Goal: Information Seeking & Learning: Learn about a topic

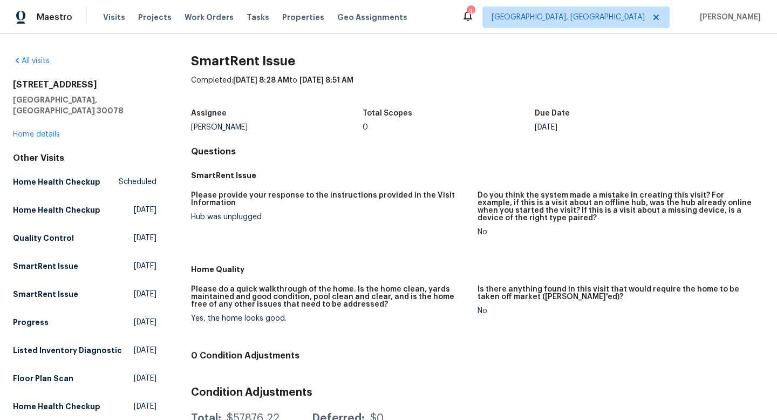
click at [32, 117] on div "[STREET_ADDRESS] Home details" at bounding box center [85, 109] width 144 height 60
click at [36, 131] on link "Home details" at bounding box center [36, 135] width 47 height 8
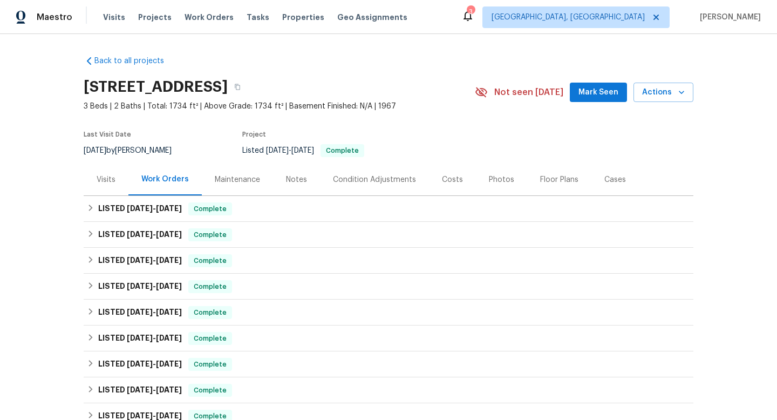
click at [443, 181] on div "Costs" at bounding box center [452, 179] width 21 height 11
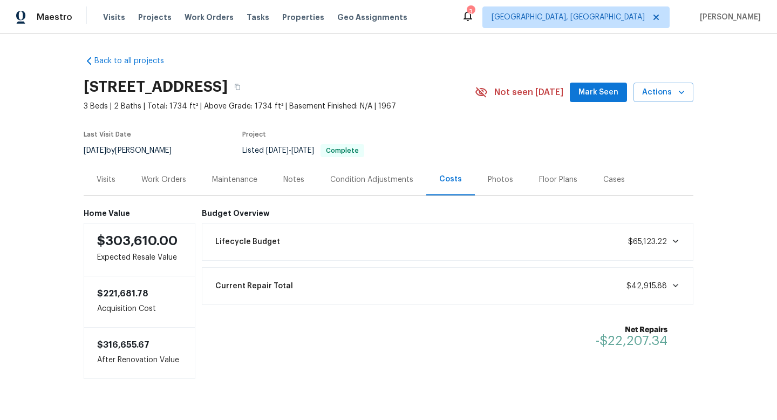
click at [682, 285] on div "Current Repair Total $42,915.88" at bounding box center [448, 286] width 478 height 24
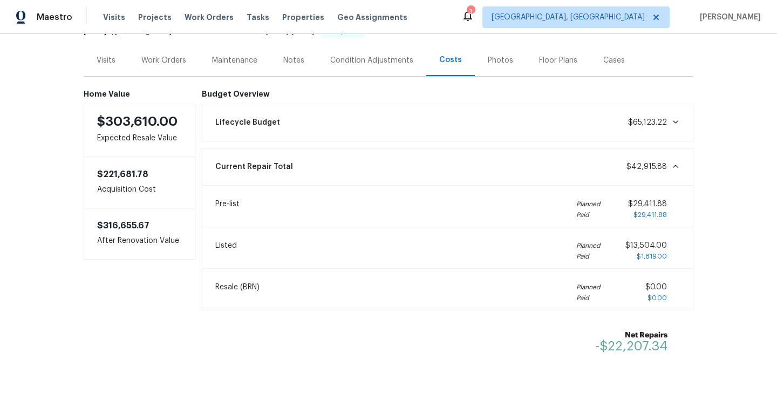
scroll to position [124, 0]
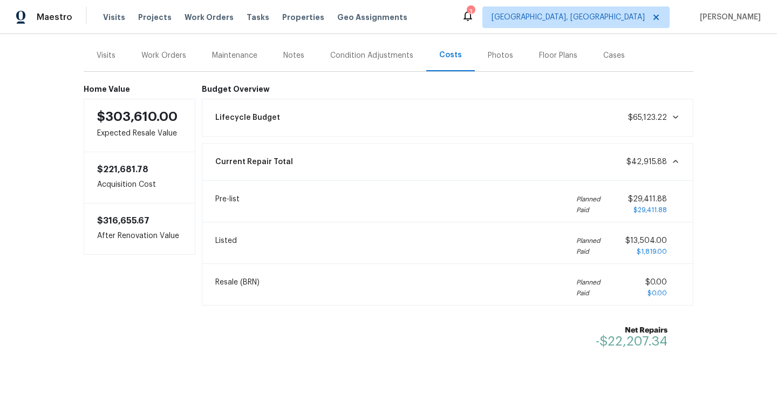
click at [676, 112] on div "Lifecycle Budget $65,123.22" at bounding box center [448, 118] width 478 height 24
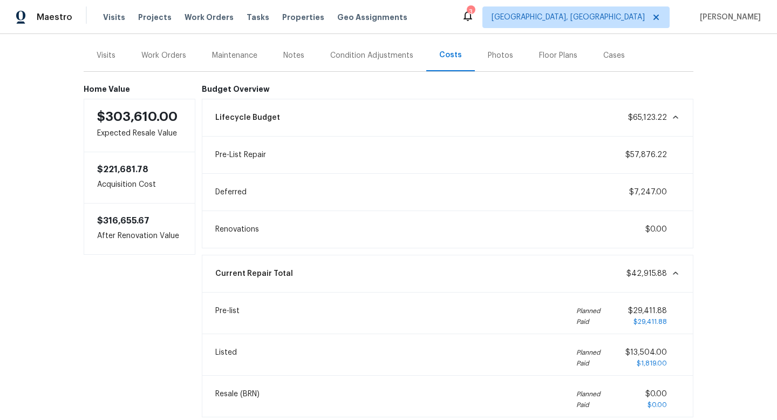
click at [676, 112] on div "Lifecycle Budget $65,123.22" at bounding box center [448, 118] width 478 height 24
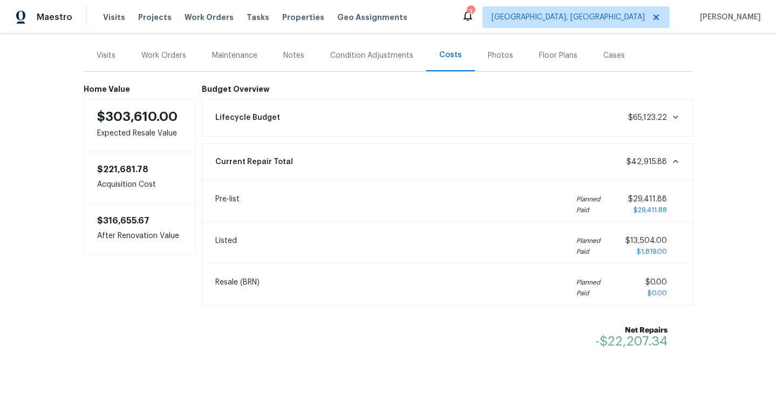
click at [173, 49] on div "Work Orders" at bounding box center [163, 55] width 71 height 32
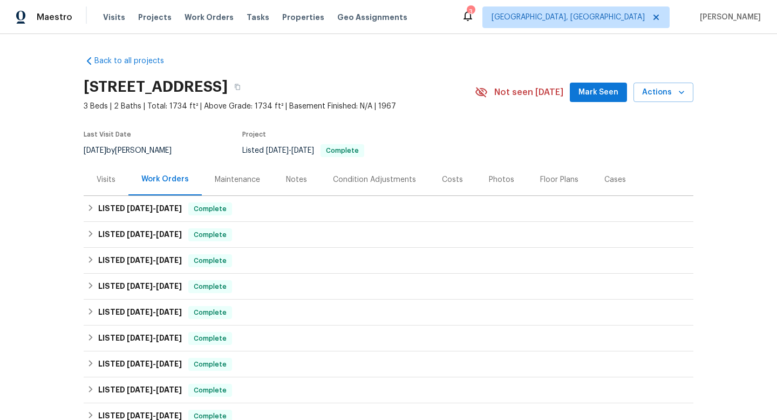
click at [459, 178] on div "Costs" at bounding box center [452, 180] width 47 height 32
